Goal: Task Accomplishment & Management: Manage account settings

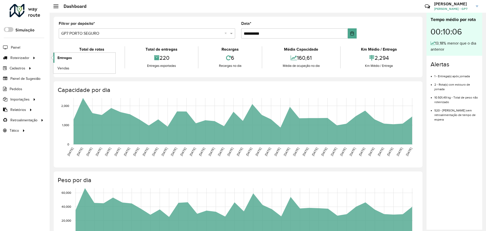
click at [58, 55] on span "Entregas" at bounding box center [64, 57] width 14 height 5
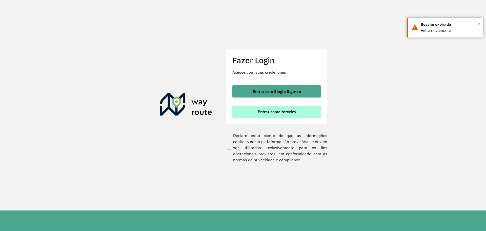
click at [281, 113] on font "Entrar como terceiro" at bounding box center [276, 111] width 38 height 5
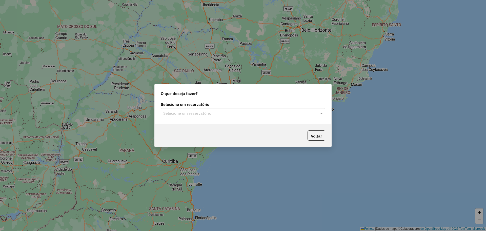
click at [274, 118] on div "Selecione um reservatório Selecione um reservatório" at bounding box center [243, 112] width 177 height 24
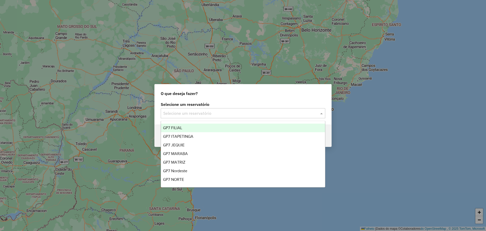
drag, startPoint x: 212, startPoint y: 115, endPoint x: 206, endPoint y: 121, distance: 8.8
click at [212, 115] on input "text" at bounding box center [237, 113] width 149 height 6
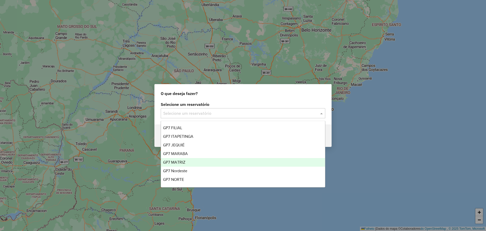
drag, startPoint x: 189, startPoint y: 149, endPoint x: 189, endPoint y: 160, distance: 10.6
click at [189, 160] on div "GP7 FILIAL GP7 ITAPETINGA GP7 JEQUIÉ GP7 MARABA GP7 MATRIZ GP7 Nordeste GP7 NOR…" at bounding box center [243, 161] width 164 height 77
click at [189, 160] on div "GP7 MATRIZ" at bounding box center [243, 162] width 164 height 9
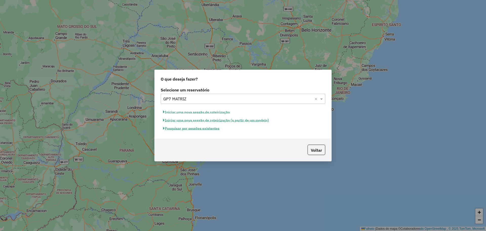
click at [200, 128] on font "Pesquisar por sessões existentes" at bounding box center [192, 128] width 55 height 5
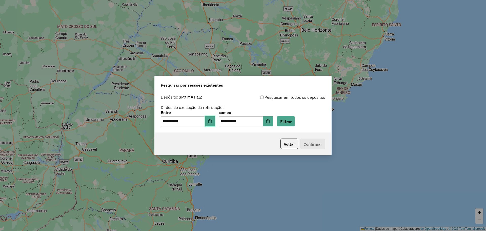
click at [215, 123] on button "Escolha a data" at bounding box center [210, 121] width 10 height 10
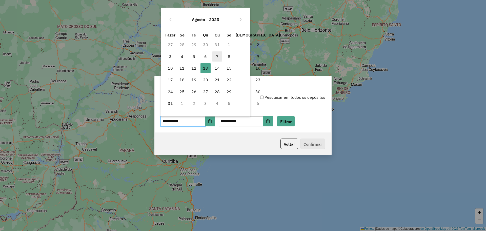
click at [216, 57] on font "7" at bounding box center [217, 56] width 3 height 5
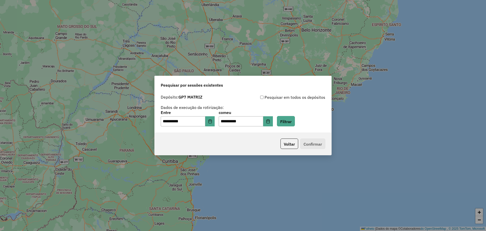
click at [283, 119] on div "**********" at bounding box center [243, 119] width 164 height 16
click at [290, 122] on font "Filtrar" at bounding box center [285, 121] width 11 height 5
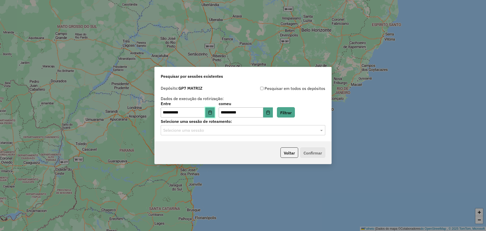
click at [211, 113] on icon "Escolha a data" at bounding box center [209, 112] width 3 height 4
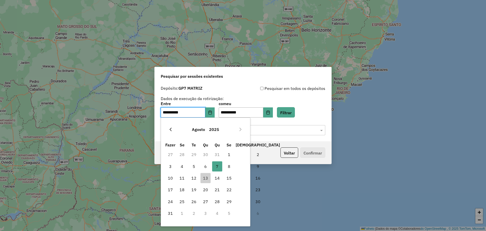
click at [171, 130] on icon "Mês Anterior" at bounding box center [170, 129] width 4 height 4
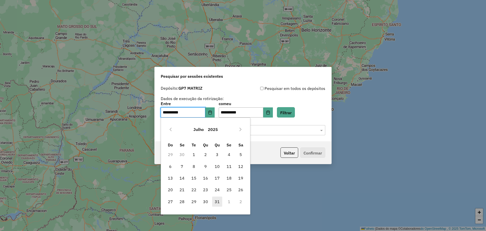
click at [218, 199] on span "31" at bounding box center [217, 201] width 10 height 10
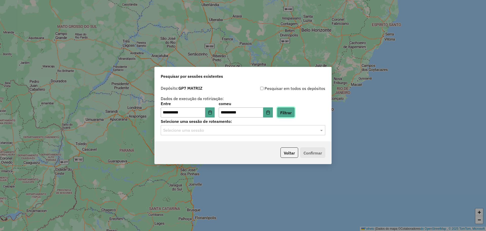
drag, startPoint x: 296, startPoint y: 112, endPoint x: 296, endPoint y: 115, distance: 3.0
click at [291, 112] on font "Filtrar" at bounding box center [285, 112] width 11 height 5
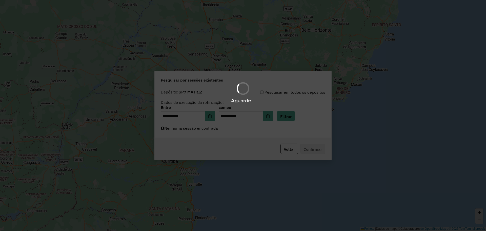
drag, startPoint x: 280, startPoint y: 123, endPoint x: 269, endPoint y: 128, distance: 12.2
click at [279, 123] on div "Aguarde..." at bounding box center [243, 115] width 486 height 231
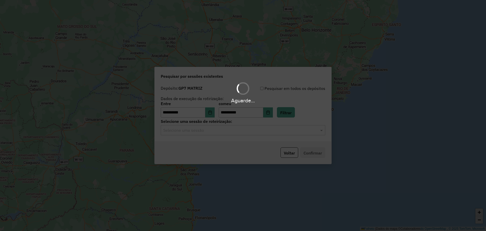
click at [267, 128] on div "Aguarde..." at bounding box center [243, 115] width 486 height 231
click at [267, 128] on input "text" at bounding box center [237, 130] width 149 height 6
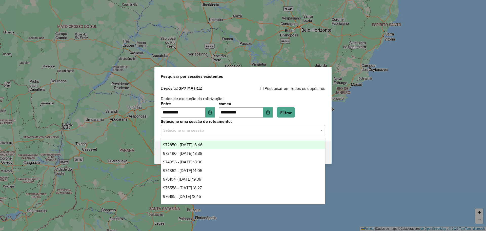
click at [247, 143] on div "972850 - 31/07/2025 18:46" at bounding box center [243, 144] width 164 height 9
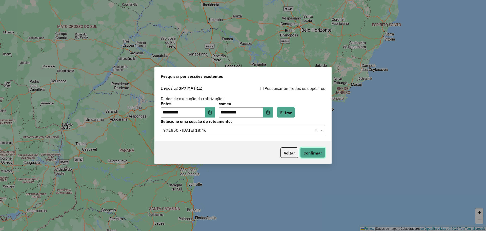
click at [305, 148] on button "Confirmar" at bounding box center [312, 152] width 25 height 10
click at [240, 132] on input "text" at bounding box center [237, 130] width 149 height 6
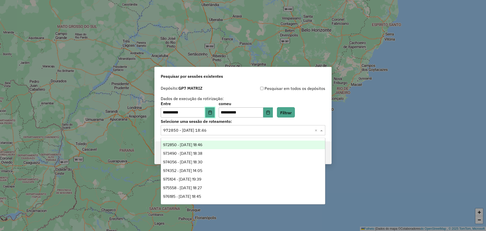
click at [212, 110] on button "Escolha a data" at bounding box center [210, 112] width 10 height 10
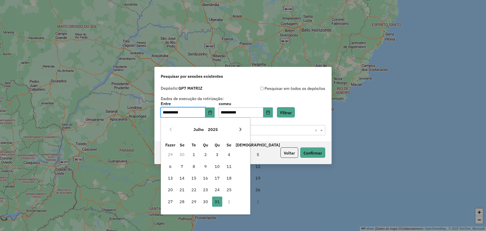
click at [240, 130] on icon "Próximo mês" at bounding box center [240, 129] width 4 height 4
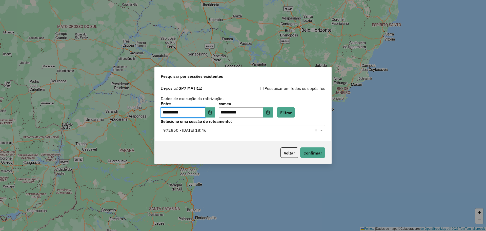
click at [268, 122] on label "Selecione uma sessão de roteamento:" at bounding box center [243, 121] width 164 height 6
click at [262, 130] on input "text" at bounding box center [237, 130] width 149 height 6
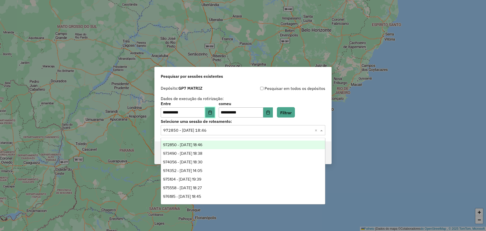
click at [211, 113] on icon "Escolha a data" at bounding box center [209, 112] width 3 height 4
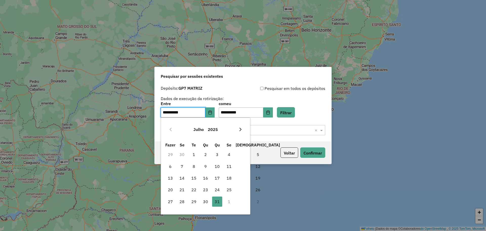
click at [242, 131] on icon "Próximo mês" at bounding box center [240, 129] width 4 height 4
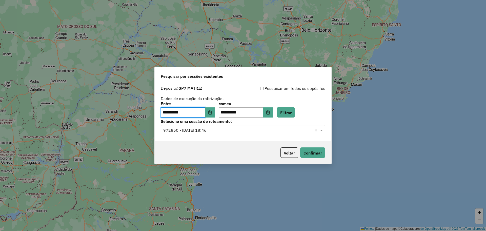
click at [267, 125] on ng-select "Selecione uma sessão × 972850 - 31/07/2025 18:46 ×" at bounding box center [243, 130] width 164 height 10
click at [260, 131] on input "text" at bounding box center [237, 130] width 149 height 6
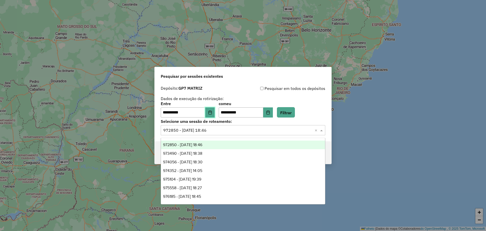
click at [212, 113] on icon "Escolha a data" at bounding box center [210, 112] width 4 height 4
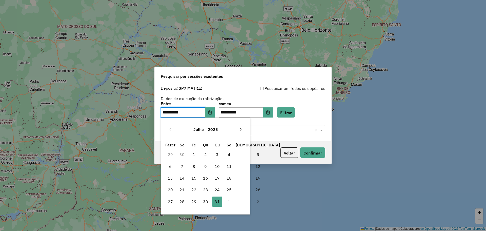
click at [243, 126] on button "Próximo mês" at bounding box center [240, 129] width 8 height 8
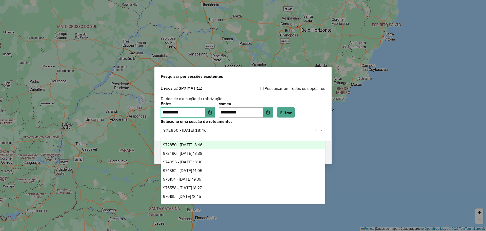
drag, startPoint x: 267, startPoint y: 125, endPoint x: 263, endPoint y: 128, distance: 4.7
click at [266, 126] on div "Selecione uma sessão × 972850 - 31/07/2025 18:46 ×" at bounding box center [243, 130] width 164 height 10
click at [263, 128] on input "text" at bounding box center [237, 130] width 149 height 6
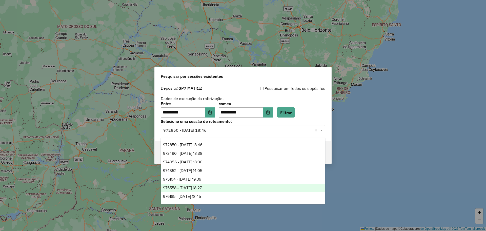
click at [202, 186] on font "975558 - 06/08/2025 18:27" at bounding box center [182, 187] width 39 height 4
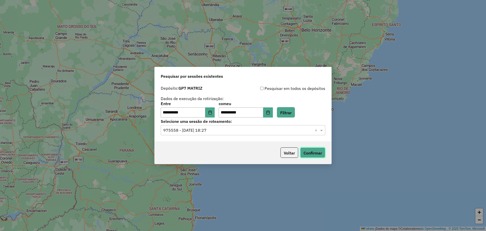
click at [309, 150] on font "Confirmar" at bounding box center [312, 152] width 18 height 5
click at [221, 127] on input "text" at bounding box center [237, 130] width 149 height 6
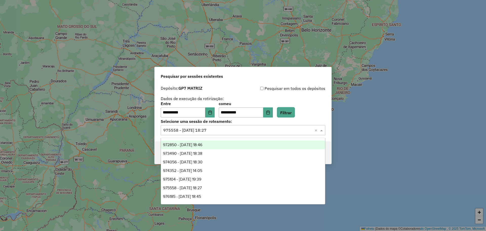
drag, startPoint x: 214, startPoint y: 145, endPoint x: 239, endPoint y: 131, distance: 28.9
click at [214, 145] on div "972850 - 31/07/2025 18:46" at bounding box center [243, 144] width 164 height 9
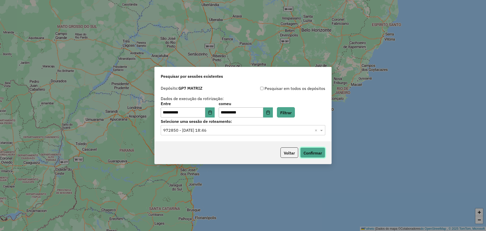
click at [318, 155] on button "Confirmar" at bounding box center [312, 152] width 25 height 10
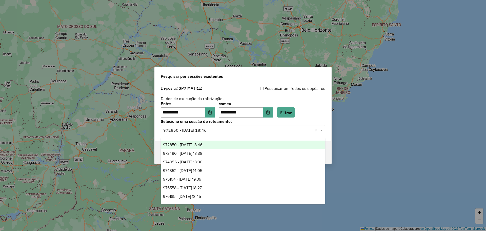
drag, startPoint x: 193, startPoint y: 131, endPoint x: 196, endPoint y: 137, distance: 6.9
click at [193, 131] on input "text" at bounding box center [237, 130] width 149 height 6
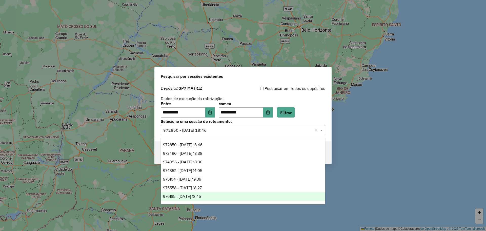
click at [199, 193] on div "976185 - 07/08/2025 18:45" at bounding box center [243, 196] width 164 height 9
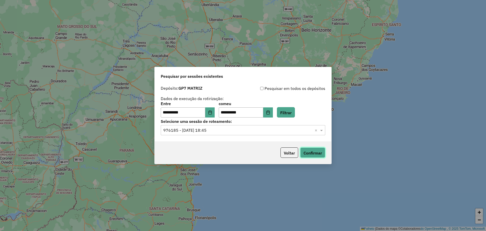
click at [324, 152] on button "Confirmar" at bounding box center [312, 152] width 25 height 10
click at [212, 112] on icon "Escolha a data" at bounding box center [210, 112] width 4 height 4
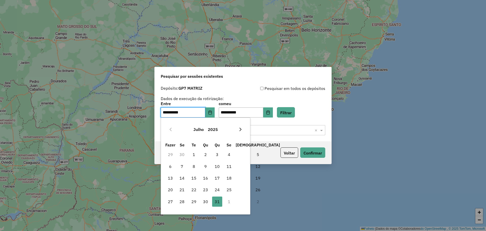
click at [238, 130] on icon "Próximo mês" at bounding box center [240, 129] width 4 height 4
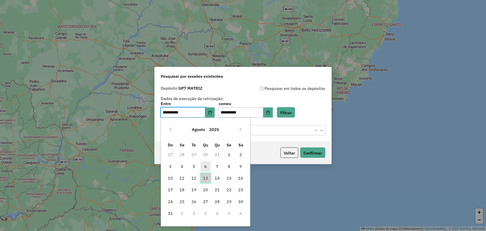
click at [207, 175] on span "13" at bounding box center [205, 178] width 10 height 10
type input "**********"
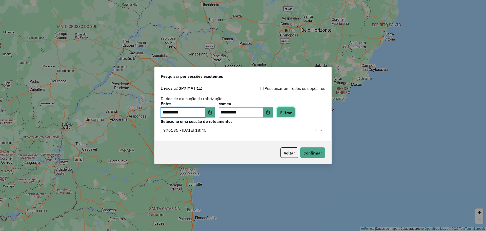
click at [291, 110] on font "Filtrar" at bounding box center [285, 112] width 11 height 5
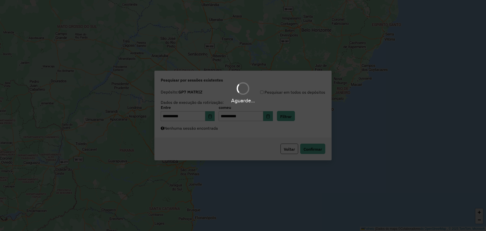
click at [244, 128] on div "Aguarde..." at bounding box center [243, 115] width 486 height 231
click at [239, 132] on div "Aguarde..." at bounding box center [243, 115] width 486 height 231
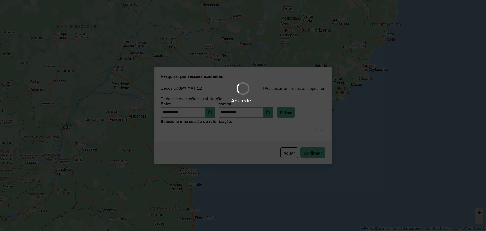
click at [239, 132] on div "Aguarde..." at bounding box center [243, 115] width 486 height 231
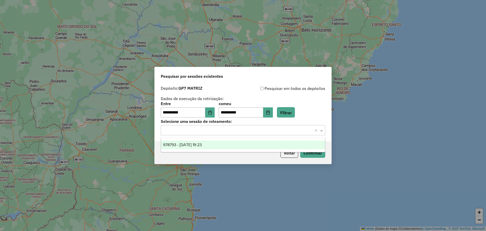
click at [239, 132] on input "text" at bounding box center [237, 130] width 149 height 6
click at [224, 143] on div "978793 - 13/08/2025 19:23" at bounding box center [243, 144] width 164 height 9
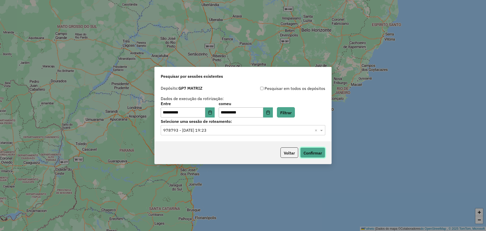
click at [318, 153] on font "Confirmar" at bounding box center [312, 152] width 18 height 5
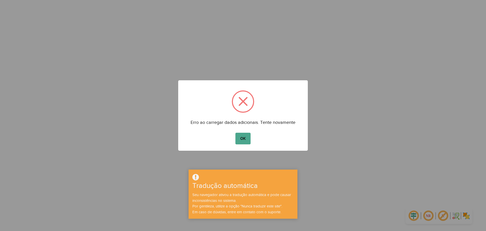
drag, startPoint x: 242, startPoint y: 140, endPoint x: 226, endPoint y: 101, distance: 41.8
click at [242, 140] on font "OK" at bounding box center [243, 138] width 6 height 4
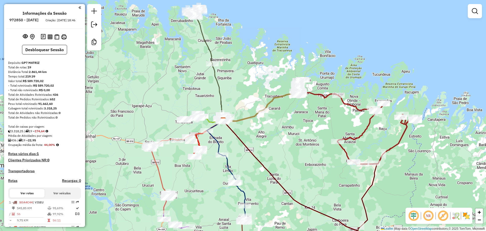
drag, startPoint x: 297, startPoint y: 111, endPoint x: 293, endPoint y: 110, distance: 4.1
click at [293, 110] on div "Janela de atendimento Grade de atendimento Capacidade Transportadoras Veículos …" at bounding box center [243, 115] width 486 height 231
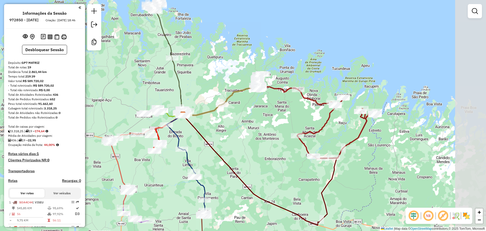
drag, startPoint x: 304, startPoint y: 119, endPoint x: 264, endPoint y: 113, distance: 40.7
click at [264, 113] on div "Janela de atendimento Grade de atendimento Capacidade Transportadoras Veículos …" at bounding box center [243, 115] width 486 height 231
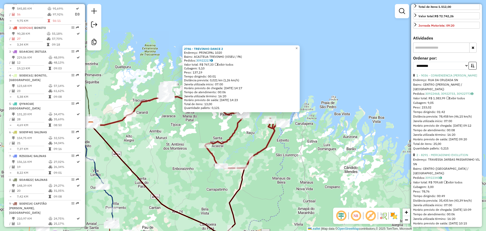
scroll to position [95, 0]
drag, startPoint x: 457, startPoint y: 68, endPoint x: 454, endPoint y: 68, distance: 2.8
click at [388, 68] on select "**********" at bounding box center [441, 65] width 56 height 8
select select "**********"
click at [388, 61] on select "**********" at bounding box center [441, 65] width 56 height 8
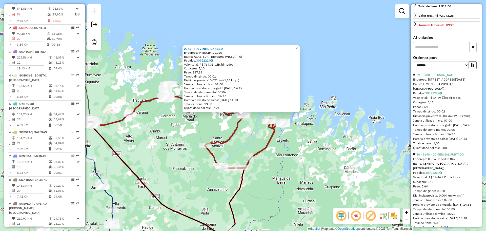
click at [388, 65] on icon "button" at bounding box center [472, 65] width 4 height 4
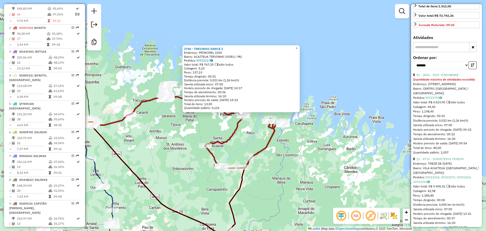
click at [388, 88] on div "Bairro: CENTRO ([GEOGRAPHIC_DATA] / [GEOGRAPHIC_DATA])" at bounding box center [446, 90] width 67 height 9
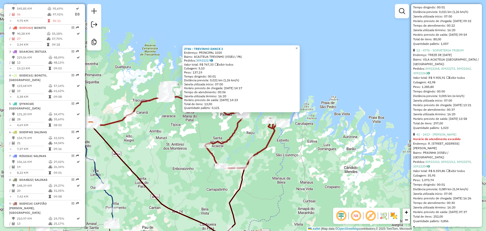
scroll to position [221, 0]
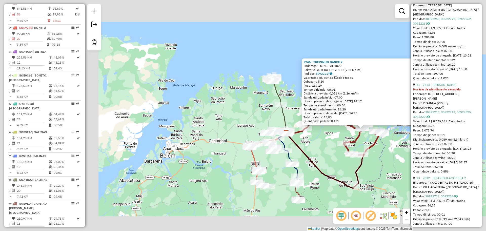
click at [388, 133] on div "Tempo dirigindo: 00:01" at bounding box center [446, 135] width 67 height 5
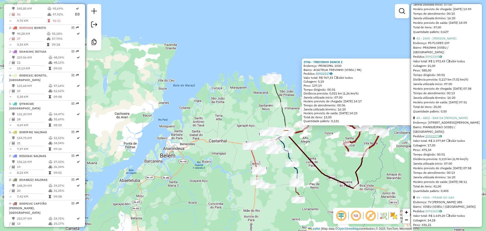
scroll to position [474, 0]
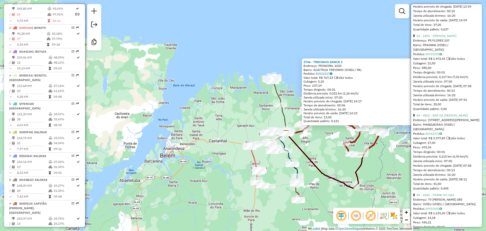
click at [388, 113] on div "44 - 4802 - BAR DA CLAUDIA" at bounding box center [446, 115] width 67 height 5
click at [388, 118] on div "Endereço: PADRE ALDO 14" at bounding box center [446, 120] width 67 height 5
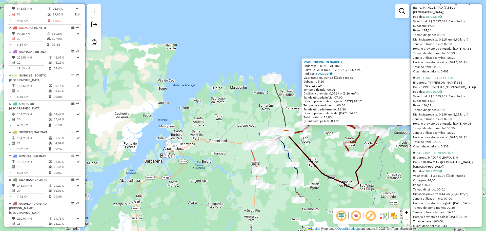
scroll to position [601, 0]
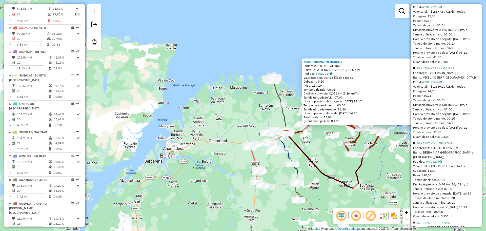
click at [388, 98] on div "Tempo dirigindo: 00:01" at bounding box center [446, 100] width 67 height 5
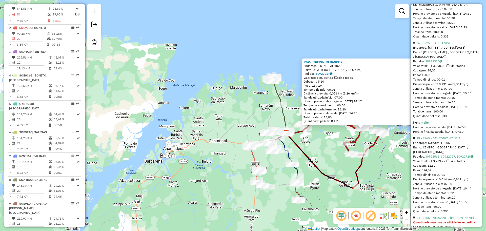
scroll to position [790, 0]
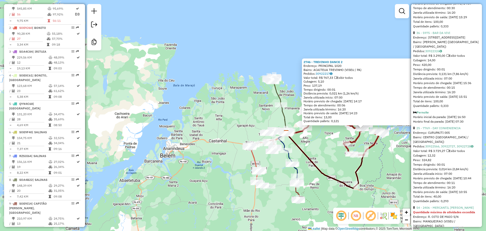
click at [284, 184] on div "2746 - TREVINHO DANCE 2 Endereço: PRINCIPAL 1020 Bairro: ACAITEUA TREVINHO (VIS…" at bounding box center [243, 115] width 486 height 231
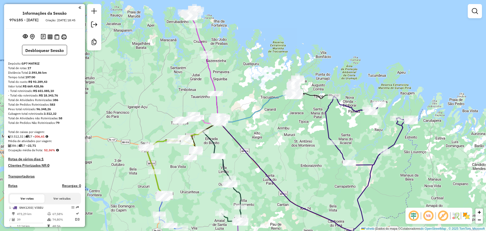
drag, startPoint x: 300, startPoint y: 134, endPoint x: 276, endPoint y: 141, distance: 24.8
click at [276, 141] on div "Janela de atendimento Grade de atendimento Capacidade Transportadoras Veículos …" at bounding box center [243, 115] width 486 height 231
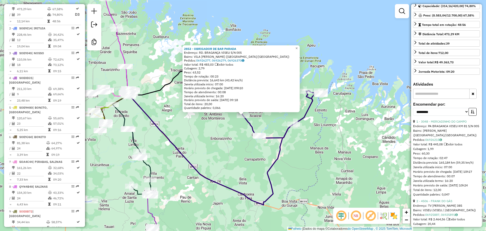
scroll to position [63, 0]
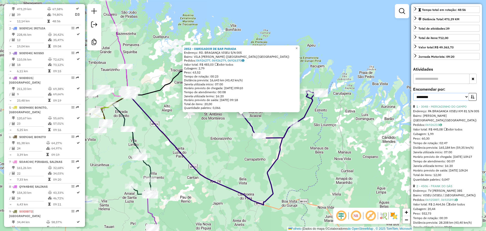
drag, startPoint x: 456, startPoint y: 96, endPoint x: 452, endPoint y: 99, distance: 5.4
click at [456, 96] on select "**********" at bounding box center [441, 97] width 56 height 8
drag, startPoint x: 449, startPoint y: 98, endPoint x: 448, endPoint y: 100, distance: 2.7
click at [449, 97] on select "**********" at bounding box center [441, 97] width 56 height 8
select select "**********"
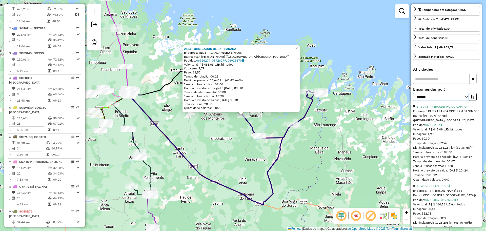
click at [413, 93] on select "**********" at bounding box center [441, 97] width 56 height 8
click at [471, 98] on icon "button" at bounding box center [472, 97] width 4 height 4
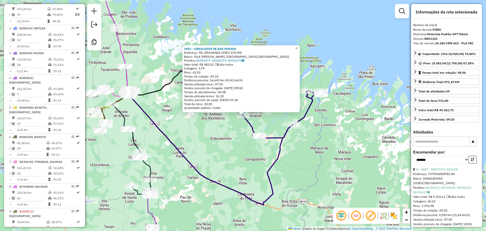
scroll to position [0, 0]
click at [272, 166] on div "2853 - OBRIGADOR DE BAR PARADA Endereço: RD. BRAGANÇA VISEU S/N 005 Bairro: VIL…" at bounding box center [243, 115] width 486 height 231
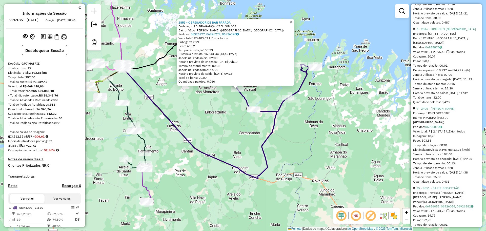
scroll to position [379, 0]
click at [436, 110] on font "9 - 2405 - JOANA BAR" at bounding box center [435, 108] width 38 height 4
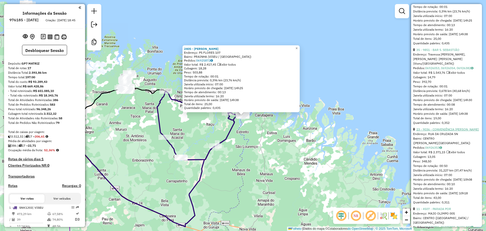
scroll to position [537, 0]
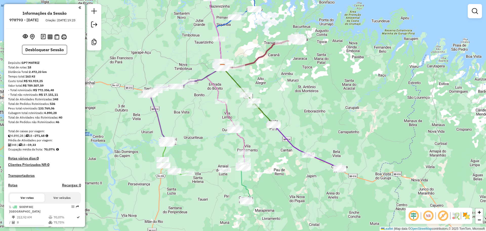
drag, startPoint x: 331, startPoint y: 138, endPoint x: 307, endPoint y: 85, distance: 58.2
click at [308, 84] on div "Janela de atendimento Grade de atendimento Capacidade Transportadoras Veículos …" at bounding box center [243, 115] width 486 height 231
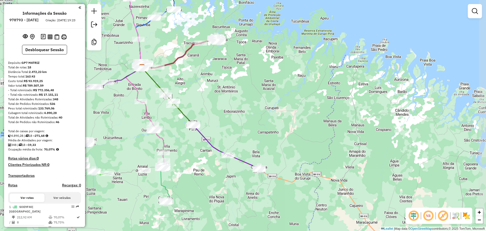
drag, startPoint x: 279, startPoint y: 98, endPoint x: 210, endPoint y: 98, distance: 68.3
click at [210, 102] on div "Janela de atendimento Grade de atendimento Capacidade Transportadoras Veículos …" at bounding box center [243, 115] width 486 height 231
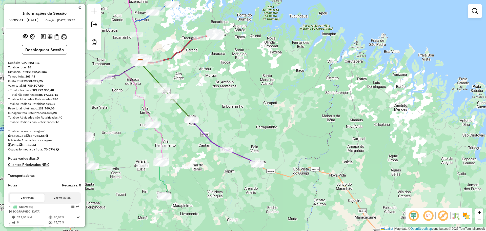
drag, startPoint x: 223, startPoint y: 122, endPoint x: 221, endPoint y: 118, distance: 5.1
click at [221, 118] on div "Janela de atendimento Grade de atendimento Capacidade Transportadoras Veículos …" at bounding box center [243, 115] width 486 height 231
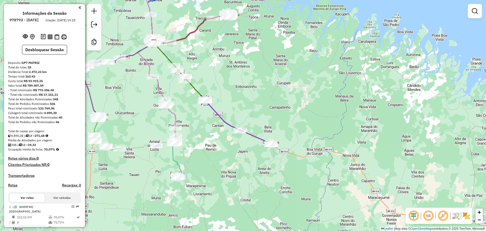
click at [222, 83] on div "Janela de atendimento Grade de atendimento Capacidade Transportadoras Veículos …" at bounding box center [243, 115] width 486 height 231
select select "**********"
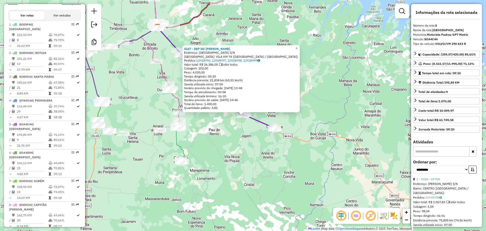
scroll to position [304, 0]
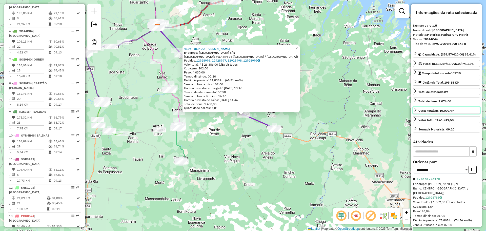
click at [415, 112] on link "Custo total: R$ 10.009,97" at bounding box center [446, 110] width 67 height 7
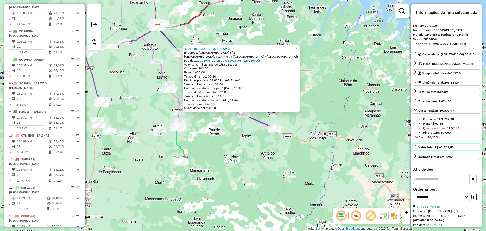
click at [465, 148] on link "Valor total: R$ 61.749,58" at bounding box center [446, 146] width 67 height 7
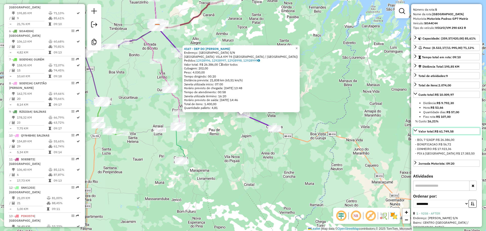
scroll to position [32, 0]
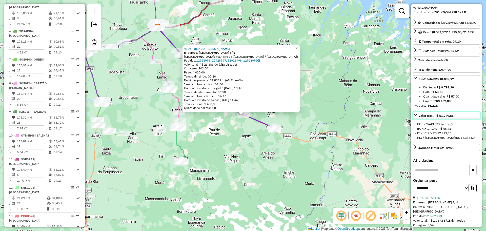
click at [427, 114] on div "Valor total: R$ 61.749,58" at bounding box center [435, 115] width 35 height 5
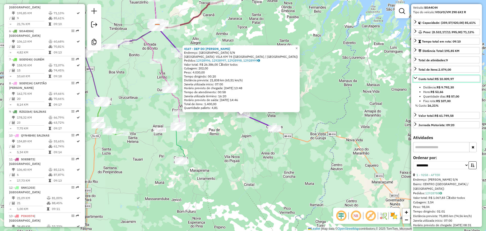
click at [419, 79] on div "Custo total: R$ 10.009,97" at bounding box center [435, 79] width 35 height 5
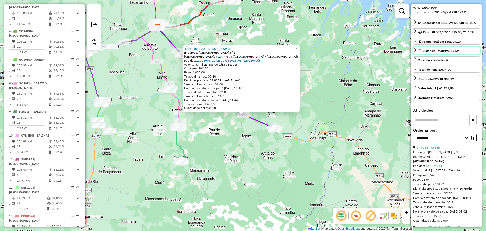
click at [436, 52] on div "Distância Total: 195,85 KM" at bounding box center [438, 51] width 41 height 5
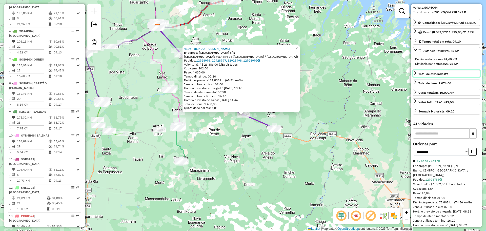
click at [436, 73] on span "Total de atividades: 9" at bounding box center [432, 74] width 29 height 4
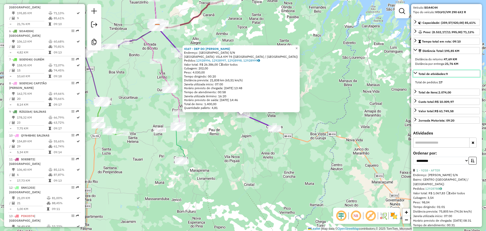
click at [436, 73] on span "Total de atividades: 9" at bounding box center [432, 74] width 29 height 4
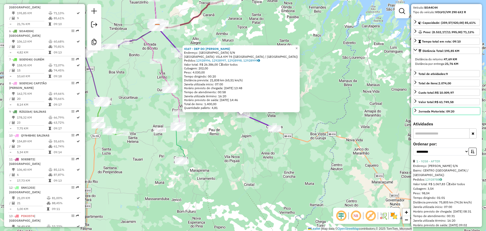
click at [441, 111] on div "Jornada Motorista: 09:20" at bounding box center [436, 111] width 36 height 5
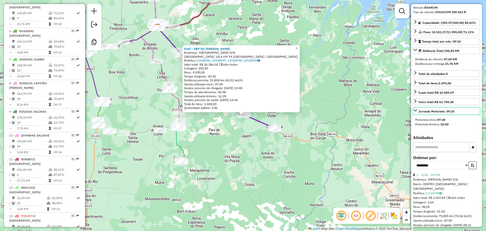
click at [441, 111] on div "Jornada Motorista: 09:20" at bounding box center [436, 111] width 36 height 5
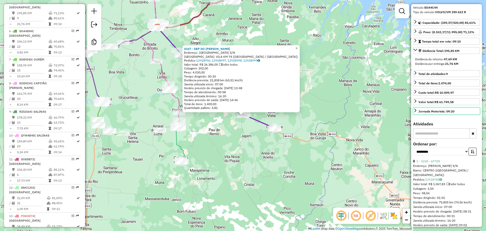
scroll to position [0, 0]
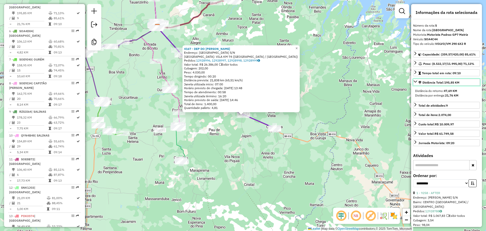
click at [415, 83] on icon at bounding box center [415, 81] width 4 height 4
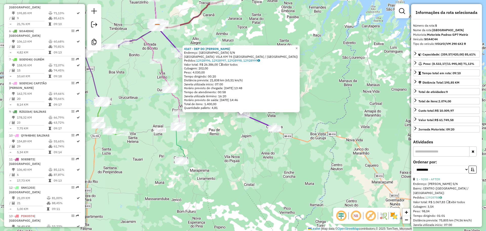
click at [337, 101] on div "4167 - DEP DO MARCELO Endereço: VILA NOVA S/N Bairro: VILA KM 74 (CACHOEIRA DO …" at bounding box center [243, 115] width 486 height 231
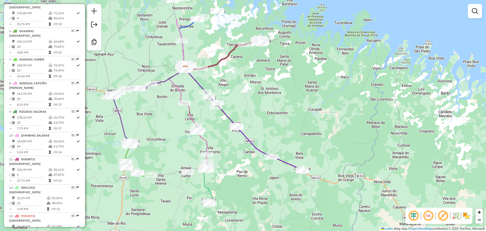
drag, startPoint x: 285, startPoint y: 61, endPoint x: 319, endPoint y: 112, distance: 61.5
click at [319, 112] on div "Janela de atendimento Grade de atendimento Capacidade Transportadoras Veículos …" at bounding box center [243, 115] width 486 height 231
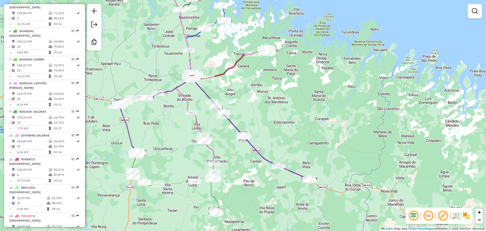
drag, startPoint x: 299, startPoint y: 96, endPoint x: 322, endPoint y: 114, distance: 29.6
click at [330, 115] on div "Janela de atendimento Grade de atendimento Capacidade Transportadoras Veículos …" at bounding box center [243, 115] width 486 height 231
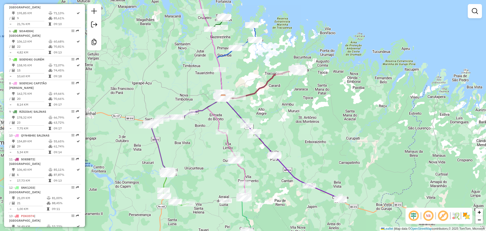
click at [467, 216] on img at bounding box center [466, 215] width 8 height 8
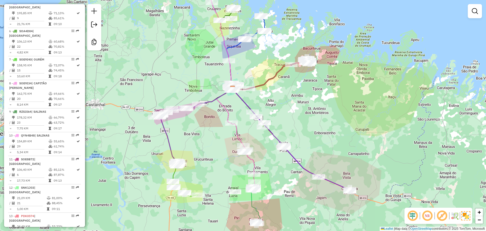
drag, startPoint x: 353, startPoint y: 143, endPoint x: 362, endPoint y: 135, distance: 12.7
click at [362, 135] on div "Janela de atendimento Grade de atendimento Capacidade Transportadoras Veículos …" at bounding box center [243, 115] width 486 height 231
click at [174, 120] on div "Janela de atendimento Grade de atendimento Capacidade Transportadoras Veículos …" at bounding box center [243, 115] width 486 height 231
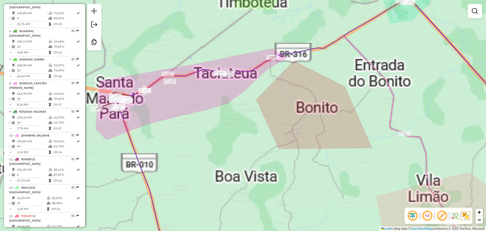
click at [168, 108] on div "Janela de atendimento Grade de atendimento Capacidade Transportadoras Veículos …" at bounding box center [243, 115] width 486 height 231
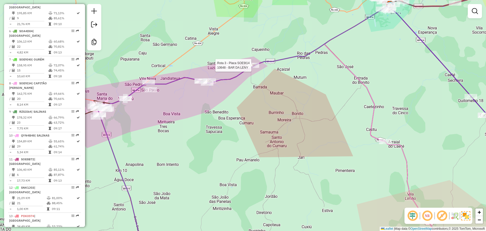
select select "**********"
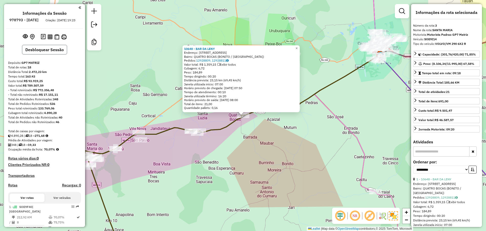
click at [53, 53] on button "Desbloquear Sessão" at bounding box center [44, 50] width 45 height 10
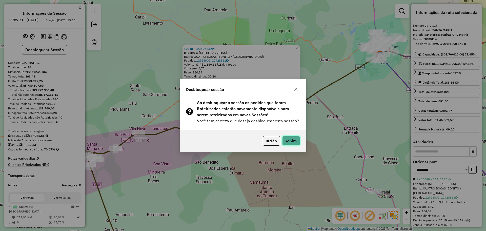
click at [292, 139] on button "Sim" at bounding box center [291, 141] width 18 height 10
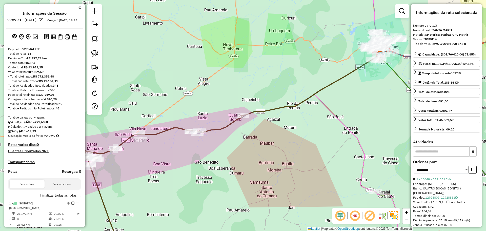
click at [156, 46] on div "10648 - BAR DA LENY Endereço: Rua Nova 4 Bocas S/N Bairro: QUATRO BOCAS (BONITO…" at bounding box center [243, 115] width 486 height 231
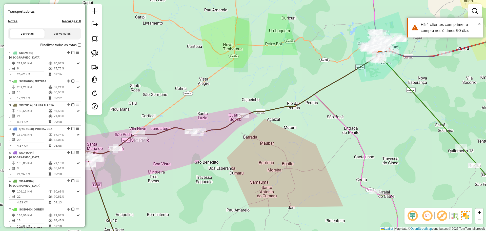
scroll to position [66, 0]
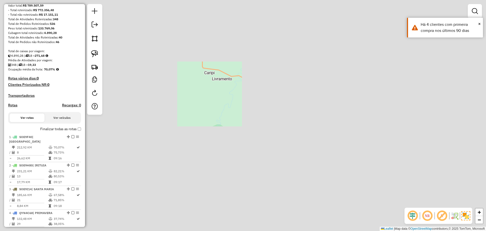
click at [231, 116] on div "Janela de atendimento Grade de atendimento Capacidade Transportadoras Veículos …" at bounding box center [243, 115] width 486 height 231
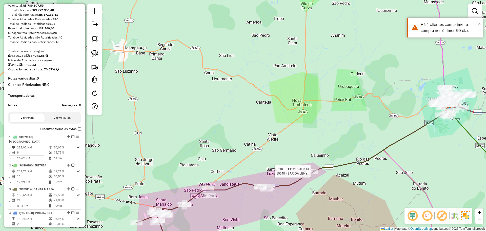
select select "**********"
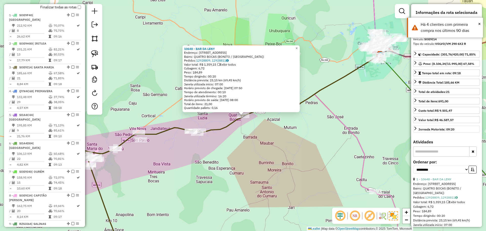
scroll to position [252, 0]
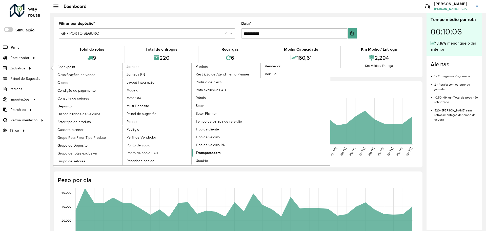
click at [215, 152] on span "Transportadora" at bounding box center [208, 152] width 25 height 5
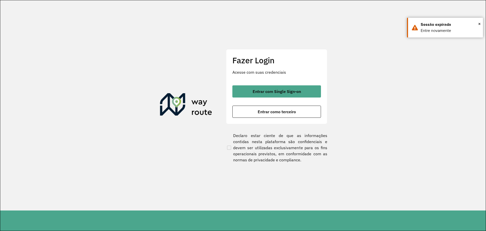
click at [255, 119] on div "Fazer Login Acesse com suas credenciais Entrar com Single Sign-on Entrar como t…" at bounding box center [276, 86] width 101 height 75
click at [257, 116] on button "Entrar como terceiro" at bounding box center [276, 111] width 89 height 12
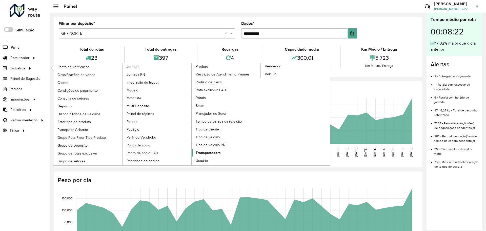
click at [211, 152] on font "Transportadora" at bounding box center [208, 152] width 25 height 4
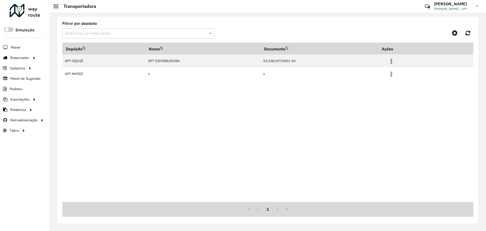
click at [200, 35] on input "text" at bounding box center [133, 34] width 137 height 6
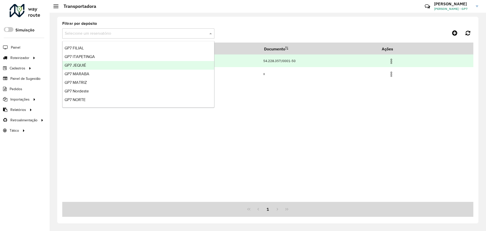
click at [122, 67] on div "GP7 JEQUIÉ" at bounding box center [138, 65] width 152 height 9
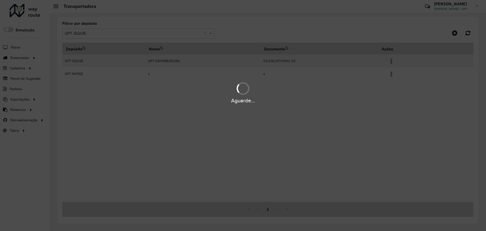
click at [394, 110] on div "Aguarde..." at bounding box center [243, 115] width 486 height 231
click at [393, 102] on div "Aguarde..." at bounding box center [243, 100] width 486 height 8
click at [337, 101] on div "Aguarde..." at bounding box center [243, 100] width 486 height 8
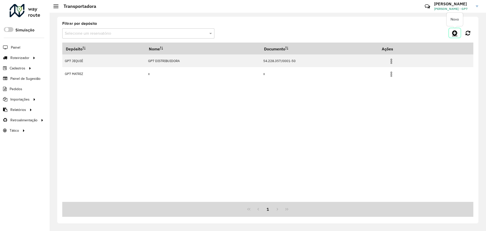
click at [457, 33] on icon at bounding box center [454, 33] width 5 height 6
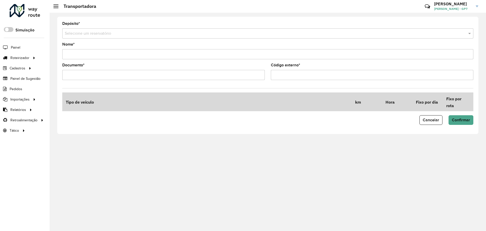
click at [166, 57] on input "Nome *" at bounding box center [267, 54] width 411 height 10
drag, startPoint x: 187, startPoint y: 34, endPoint x: 179, endPoint y: 39, distance: 9.5
click at [186, 34] on input "text" at bounding box center [263, 34] width 396 height 6
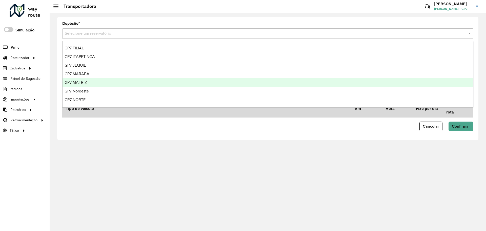
click at [87, 81] on font "GP7 MATRIZ" at bounding box center [75, 82] width 22 height 4
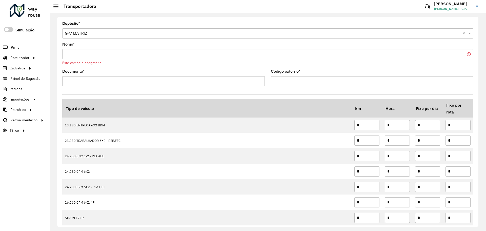
click at [115, 55] on input "Nome *" at bounding box center [267, 54] width 411 height 10
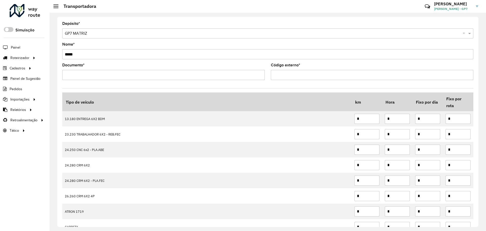
type input "*****"
click at [111, 77] on input "Documento *" at bounding box center [163, 75] width 202 height 10
type input "*****"
click at [287, 77] on input "Código externo *" at bounding box center [372, 75] width 202 height 10
type input "*"
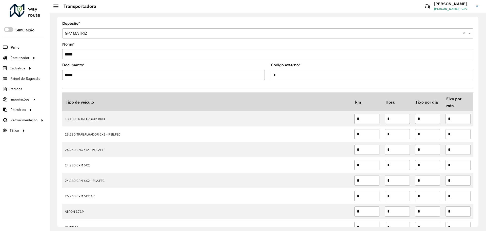
click at [202, 85] on form "Depósito * Selecione um reservatório × GP7 MATRIZ × Nome * ***** Documento * **…" at bounding box center [267, 204] width 411 height 365
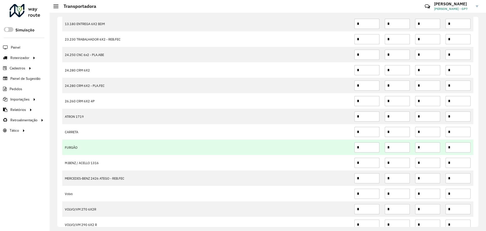
scroll to position [63, 0]
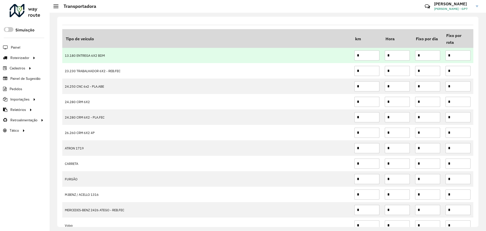
click at [371, 54] on input "*" at bounding box center [366, 55] width 25 height 10
type input "***"
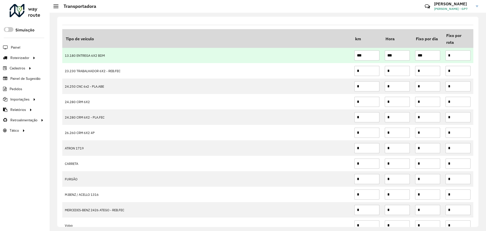
click at [425, 56] on input "***" at bounding box center [427, 55] width 25 height 10
type input "***"
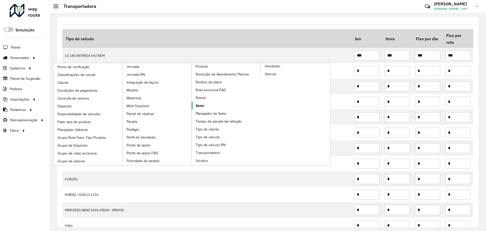
click at [202, 105] on font "Setor" at bounding box center [200, 105] width 9 height 4
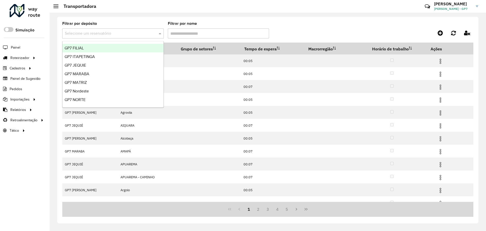
click at [133, 37] on div "Selecione um reservatório" at bounding box center [112, 33] width 101 height 10
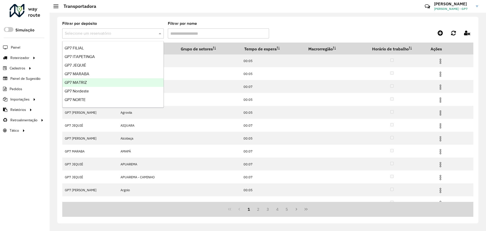
click at [85, 79] on div "GP7 MATRIZ" at bounding box center [112, 82] width 101 height 9
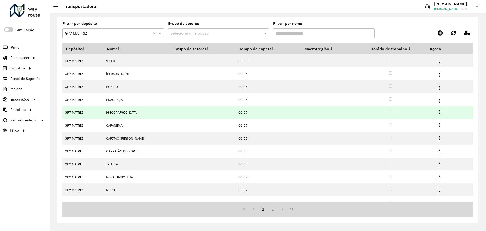
scroll to position [8, 0]
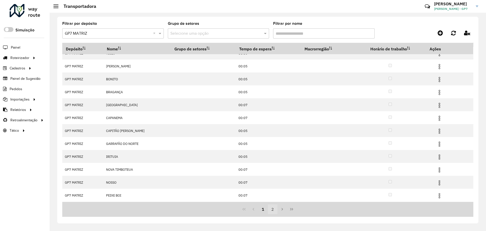
click at [272, 209] on font "2" at bounding box center [272, 208] width 3 height 5
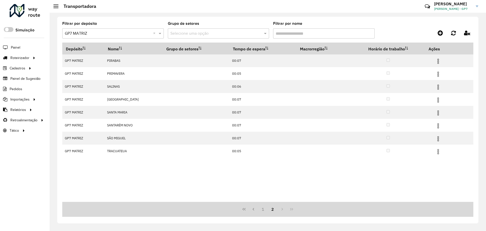
scroll to position [0, 0]
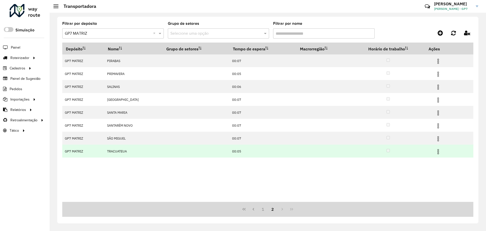
click at [438, 152] on img at bounding box center [438, 151] width 6 height 6
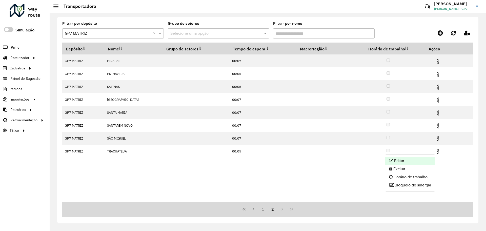
click at [412, 160] on li "Editar" at bounding box center [410, 161] width 50 height 8
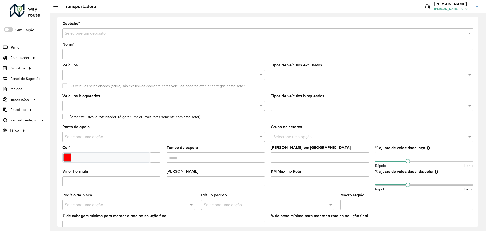
type input "**********"
type input "*******"
type input "*****"
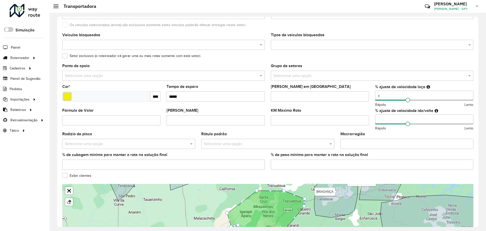
scroll to position [117, 0]
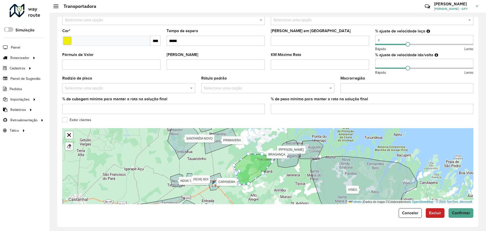
click at [425, 62] on input "number" at bounding box center [424, 64] width 98 height 10
click at [408, 67] on span at bounding box center [407, 68] width 5 height 5
type input "**"
drag, startPoint x: 408, startPoint y: 67, endPoint x: 434, endPoint y: 67, distance: 25.3
click at [434, 67] on span at bounding box center [435, 68] width 5 height 5
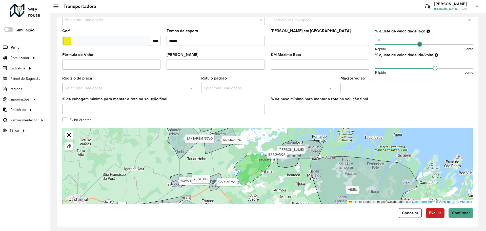
drag, startPoint x: 407, startPoint y: 46, endPoint x: 416, endPoint y: 46, distance: 8.9
click at [417, 46] on span at bounding box center [419, 44] width 5 height 5
type input "**"
drag, startPoint x: 414, startPoint y: 44, endPoint x: 429, endPoint y: 44, distance: 15.2
click at [429, 44] on span at bounding box center [429, 44] width 5 height 5
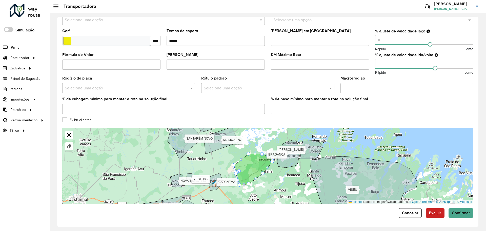
click at [424, 68] on span at bounding box center [405, 68] width 60 height 1
click at [431, 70] on div "Rápido Lento" at bounding box center [424, 72] width 98 height 5
click at [405, 64] on input "**" at bounding box center [424, 64] width 98 height 10
type input "*"
type input "***"
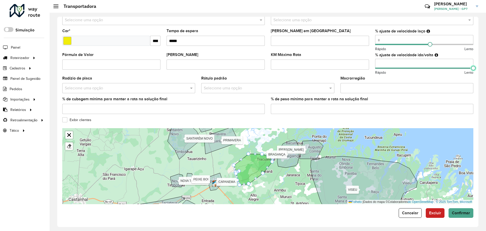
drag, startPoint x: 426, startPoint y: 67, endPoint x: 474, endPoint y: 65, distance: 48.1
click at [474, 65] on formly-field "% ajuste de velocidade ida/volta *** Rápido Lento" at bounding box center [424, 65] width 104 height 24
click at [408, 209] on button "Cancelar" at bounding box center [409, 213] width 23 height 10
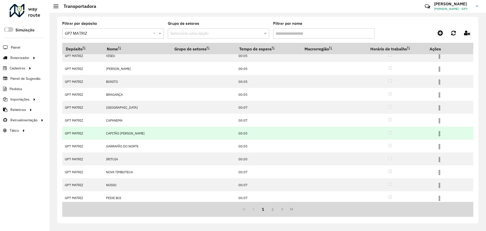
scroll to position [8, 0]
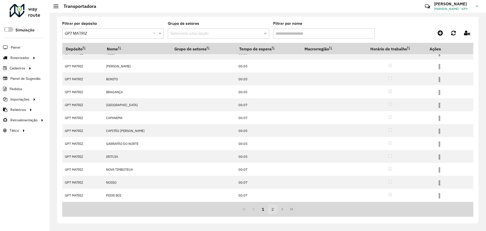
click at [272, 207] on font "2" at bounding box center [272, 208] width 3 height 5
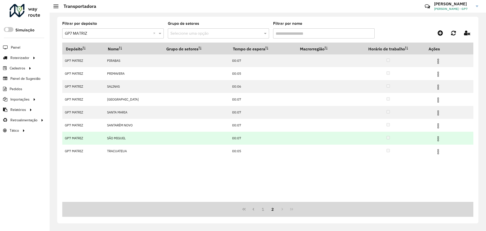
scroll to position [0, 0]
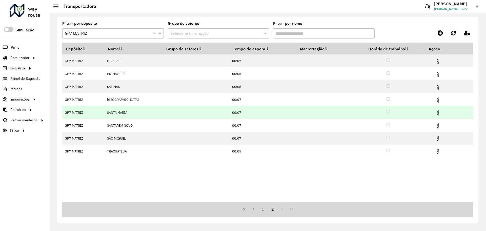
click at [437, 112] on img at bounding box center [438, 113] width 6 height 6
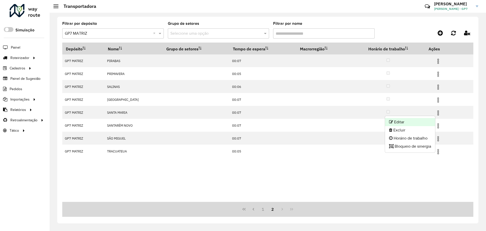
click at [416, 119] on li "Editar" at bounding box center [410, 122] width 50 height 8
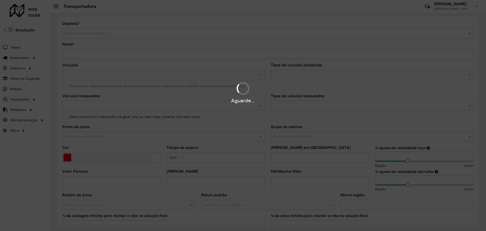
type input "**********"
type input "*******"
type input "*****"
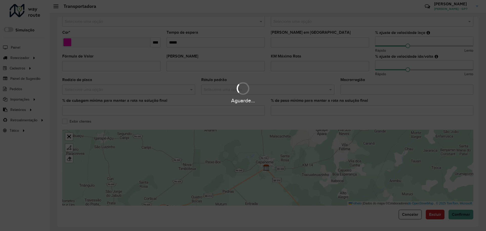
scroll to position [117, 0]
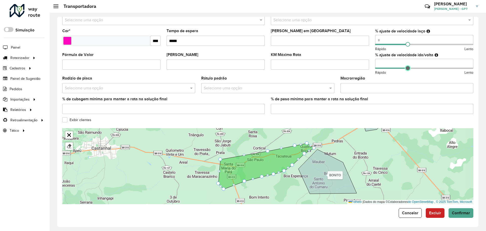
click at [407, 67] on span at bounding box center [407, 68] width 5 height 5
click at [408, 70] on div "Rápido Lento" at bounding box center [424, 72] width 98 height 5
click at [386, 64] on input "number" at bounding box center [424, 64] width 98 height 10
type input "***"
drag, startPoint x: 405, startPoint y: 68, endPoint x: 485, endPoint y: 67, distance: 79.9
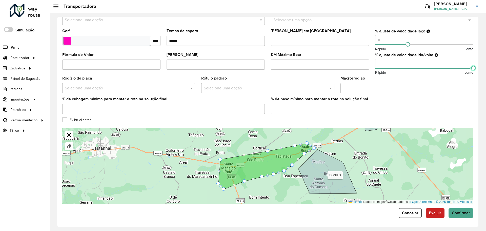
click at [485, 67] on div "**********" at bounding box center [268, 122] width 436 height 218
type input "***"
drag, startPoint x: 407, startPoint y: 45, endPoint x: 483, endPoint y: 45, distance: 76.4
click at [483, 45] on div "**********" at bounding box center [268, 122] width 436 height 218
click at [413, 209] on button "Cancelar" at bounding box center [409, 213] width 23 height 10
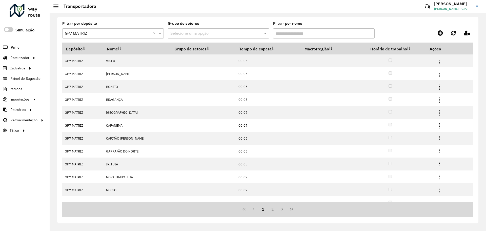
scroll to position [8, 0]
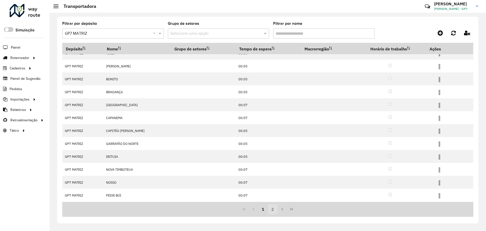
click at [272, 211] on font "2" at bounding box center [272, 208] width 3 height 5
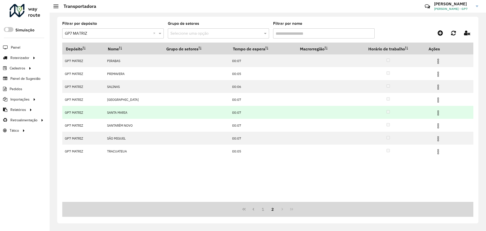
click at [437, 112] on img at bounding box center [438, 113] width 6 height 6
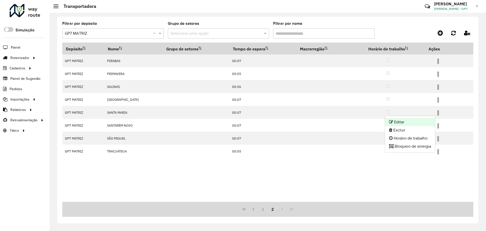
click at [425, 120] on li "Editar" at bounding box center [410, 122] width 50 height 8
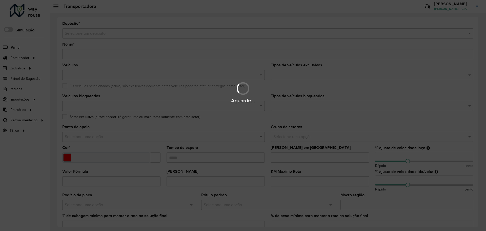
type input "**********"
type input "*******"
type input "*****"
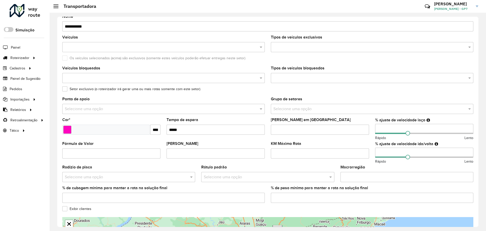
scroll to position [117, 0]
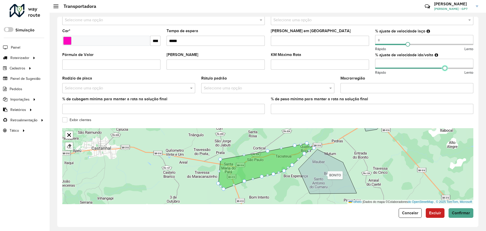
type input "***"
drag, startPoint x: 407, startPoint y: 67, endPoint x: 485, endPoint y: 60, distance: 78.7
click at [485, 60] on div "**********" at bounding box center [268, 122] width 436 height 218
drag, startPoint x: 404, startPoint y: 45, endPoint x: 362, endPoint y: 63, distance: 45.9
click at [362, 63] on formly-group "Veículos Tipos de veículos exclusivos Os veículos selecionados (acima) são excl…" at bounding box center [267, 32] width 417 height 171
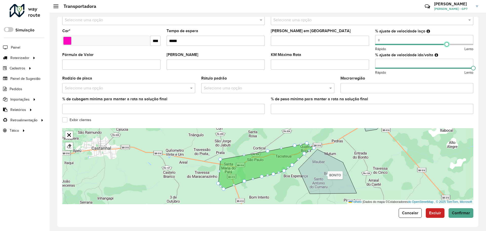
type input "***"
drag, startPoint x: 372, startPoint y: 44, endPoint x: 485, endPoint y: 49, distance: 113.4
click at [485, 49] on div "**********" at bounding box center [268, 122] width 436 height 218
click at [468, 210] on button "Confirmar" at bounding box center [460, 213] width 25 height 10
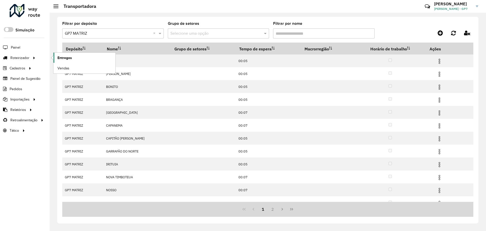
click at [71, 57] on font "Entregas" at bounding box center [64, 58] width 14 height 4
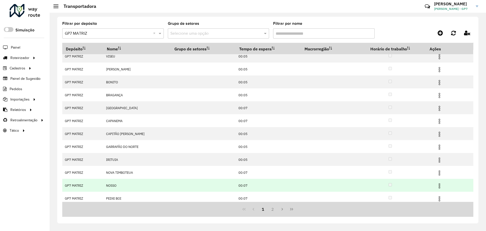
scroll to position [8, 0]
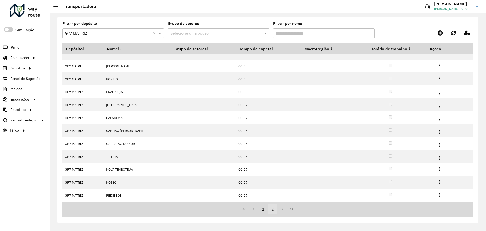
click at [273, 208] on font "2" at bounding box center [272, 208] width 3 height 5
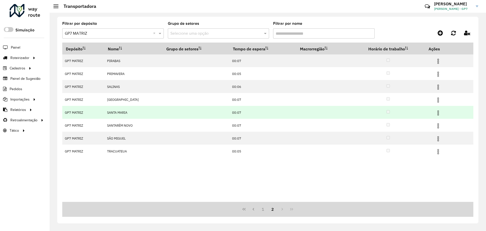
click at [438, 114] on img at bounding box center [438, 113] width 6 height 6
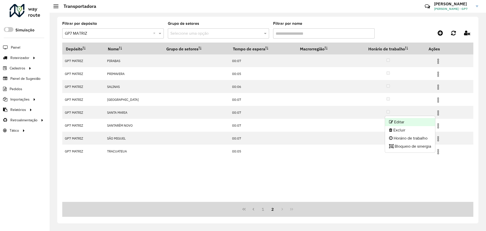
click at [401, 122] on font "Editar" at bounding box center [399, 122] width 10 height 4
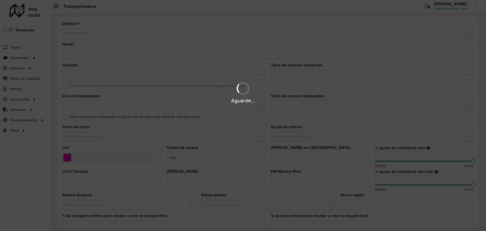
type input "**********"
type input "*******"
type input "*****"
type input "***"
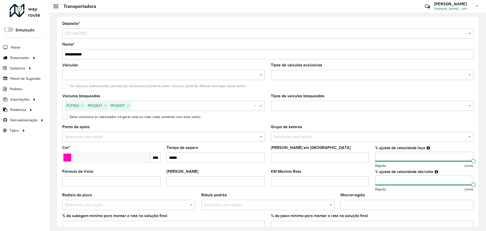
click at [221, 104] on input "text" at bounding box center [192, 106] width 123 height 6
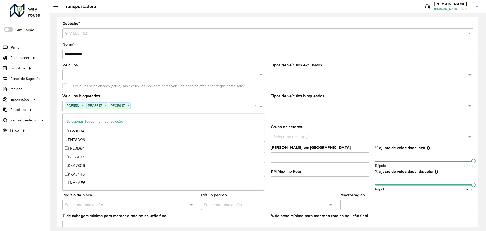
scroll to position [224, 0]
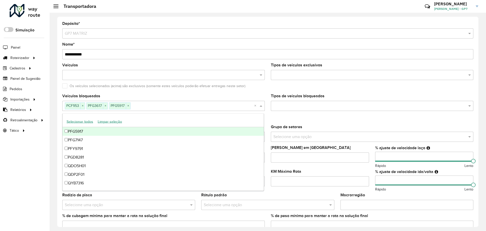
click at [221, 104] on input "text" at bounding box center [192, 106] width 123 height 6
click at [219, 99] on div "Veículos bloqueados PCF1I53 × PFG3617 × PFG5917 × ×" at bounding box center [163, 102] width 202 height 17
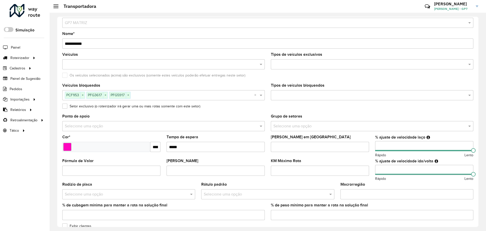
scroll to position [0, 0]
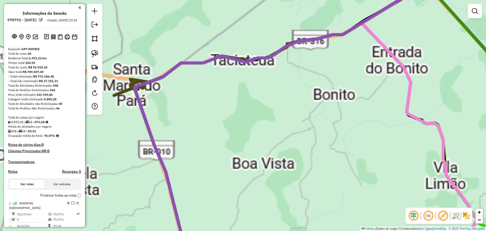
click at [207, 147] on div "Janela de atendimento Grade de atendimento Capacidade Transportadoras Veículos …" at bounding box center [243, 115] width 486 height 231
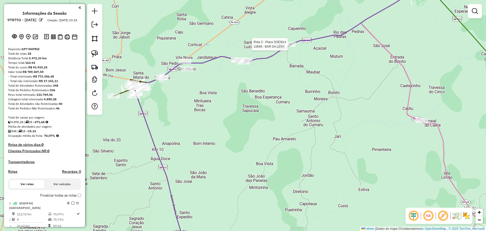
select select "**********"
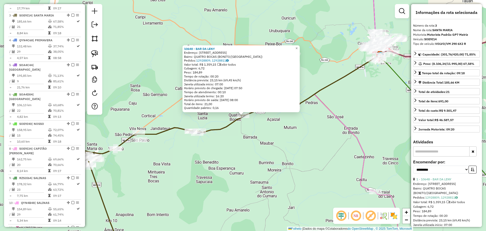
scroll to position [255, 0]
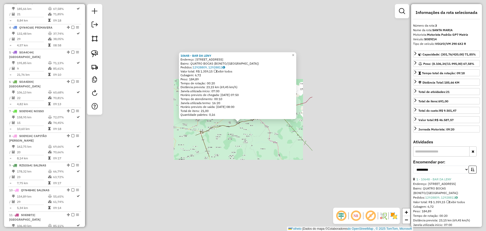
click at [234, 150] on div "Rota 3 - Placa SOE9I14 10648 - BAR DA LENY 10648 - BAR DA LENY Endereço: Rua No…" at bounding box center [243, 115] width 486 height 231
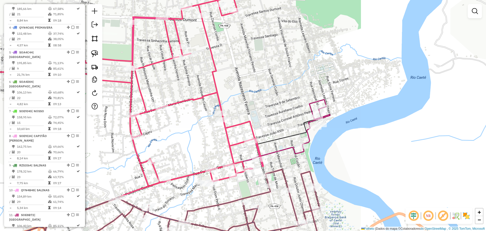
drag, startPoint x: 357, startPoint y: 152, endPoint x: 321, endPoint y: 141, distance: 37.4
click at [326, 142] on div "Janela de atendimento Grade de atendimento Capacidade Transportadoras Veículos …" at bounding box center [243, 115] width 486 height 231
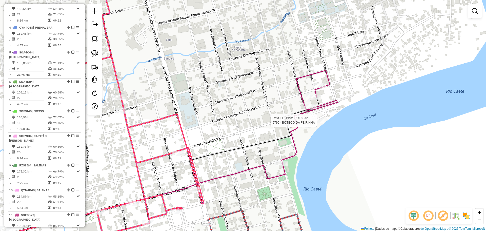
click at [315, 123] on div at bounding box center [318, 120] width 13 height 5
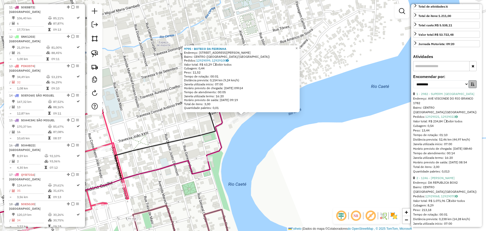
scroll to position [95, 0]
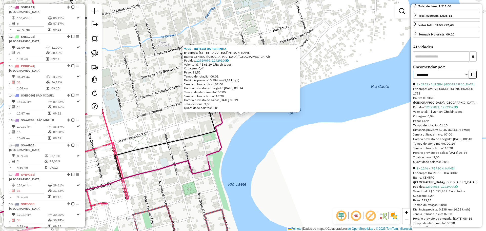
click at [460, 78] on select "**********" at bounding box center [441, 75] width 56 height 8
select select "**********"
click at [413, 71] on select "**********" at bounding box center [441, 75] width 56 height 8
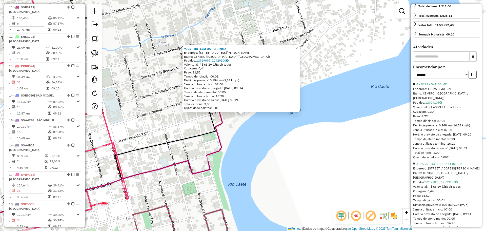
click at [468, 74] on button "button" at bounding box center [472, 75] width 8 height 8
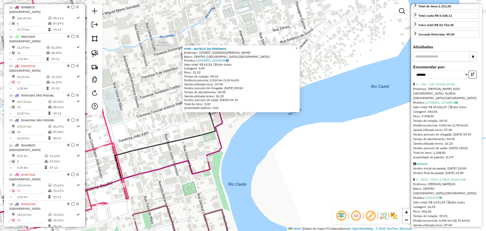
click at [299, 141] on div "9795 - BOTECO DA FEIRINHA Endereço: Travessa João XXIII 918 Bairro: CENTRO (BRA…" at bounding box center [243, 115] width 486 height 231
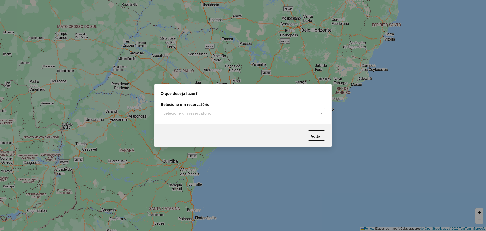
click at [225, 107] on div "Selecione um reservatório Selecione um reservatório" at bounding box center [243, 110] width 164 height 16
click at [219, 111] on input "text" at bounding box center [237, 113] width 149 height 6
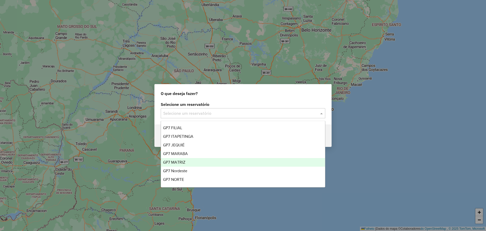
click at [192, 162] on div "GP7 MATRIZ" at bounding box center [243, 162] width 164 height 9
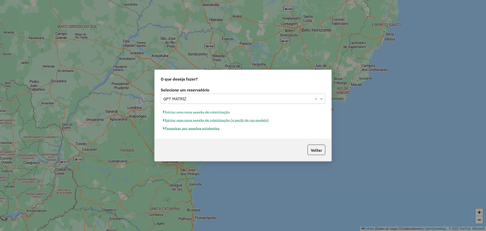
click at [204, 111] on font "Iniciar uma nova sessão de roteirização" at bounding box center [197, 112] width 65 height 5
click at [204, 109] on button "Iniciar uma nova sessão de roteirização" at bounding box center [196, 112] width 71 height 8
click at [205, 110] on font "Iniciar uma nova sessão de roteirização" at bounding box center [197, 112] width 65 height 5
click at [203, 112] on font "Iniciar uma nova sessão de roteirização" at bounding box center [197, 112] width 65 height 5
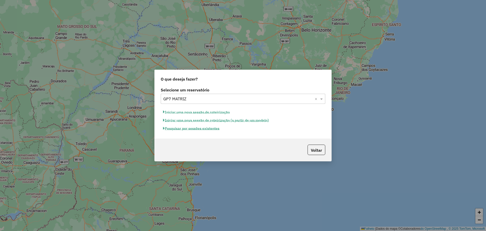
click at [203, 112] on font "Iniciar uma nova sessão de roteirização" at bounding box center [197, 112] width 65 height 5
click at [190, 111] on font "Iniciar uma nova sessão de roteirização" at bounding box center [197, 112] width 65 height 5
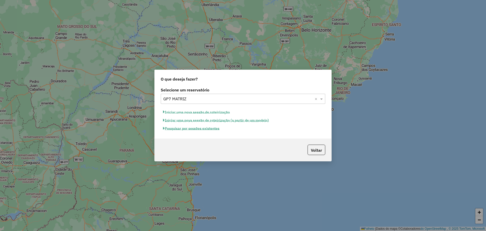
click at [190, 111] on font "Iniciar uma nova sessão de roteirização" at bounding box center [197, 112] width 65 height 5
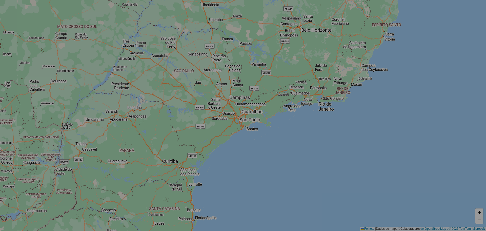
select select "*"
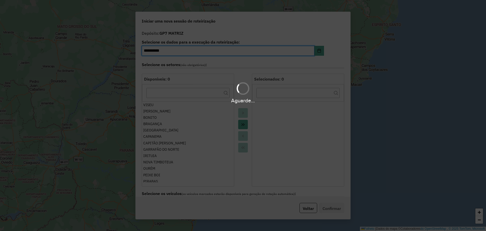
click at [266, 66] on div "Aguarde..." at bounding box center [243, 115] width 486 height 231
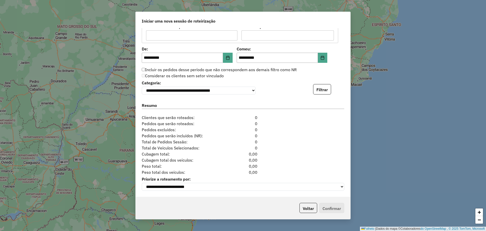
scroll to position [473, 0]
click at [316, 92] on button "Filtrar" at bounding box center [322, 89] width 18 height 10
click at [316, 88] on font "Filtrar" at bounding box center [321, 89] width 11 height 5
click at [326, 208] on p-footer "Voltar Confirmar" at bounding box center [320, 208] width 47 height 10
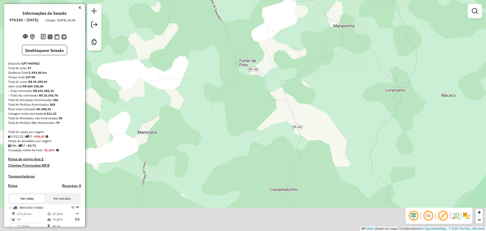
drag, startPoint x: 214, startPoint y: 56, endPoint x: 240, endPoint y: 26, distance: 40.0
click at [235, 16] on div "Janela de atendimento Grade de atendimento Capacidade Transportadoras Veículos …" at bounding box center [243, 115] width 486 height 231
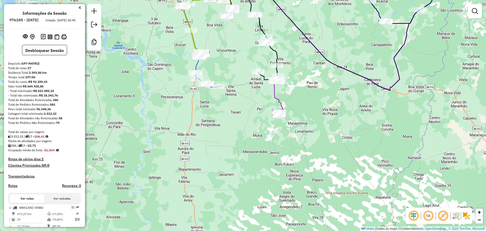
drag, startPoint x: 310, startPoint y: 177, endPoint x: 302, endPoint y: 157, distance: 21.7
click at [302, 157] on div "Janela de atendimento Grade de atendimento Capacidade Transportadoras Veículos …" at bounding box center [243, 115] width 486 height 231
click at [57, 52] on font "Desbloquear Sessão" at bounding box center [44, 50] width 38 height 5
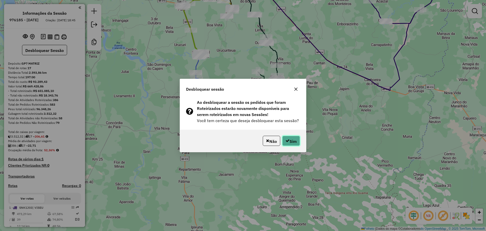
click at [292, 140] on font "Sim" at bounding box center [292, 140] width 7 height 5
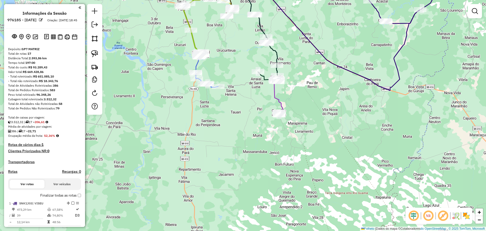
drag, startPoint x: 96, startPoint y: 54, endPoint x: 185, endPoint y: 114, distance: 106.6
click at [96, 54] on img at bounding box center [94, 53] width 7 height 7
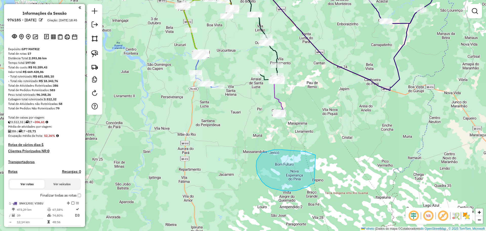
drag, startPoint x: 315, startPoint y: 156, endPoint x: 314, endPoint y: 183, distance: 27.6
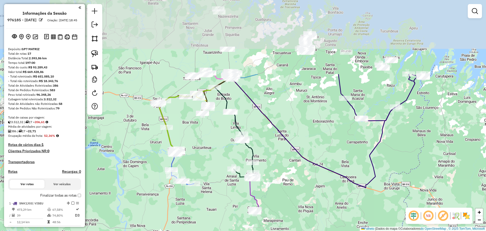
drag, startPoint x: 306, startPoint y: 106, endPoint x: 280, endPoint y: 204, distance: 101.1
click at [280, 204] on div "Janela de atendimento Grade de atendimento Capacidade Transportadoras Veículos …" at bounding box center [243, 115] width 486 height 231
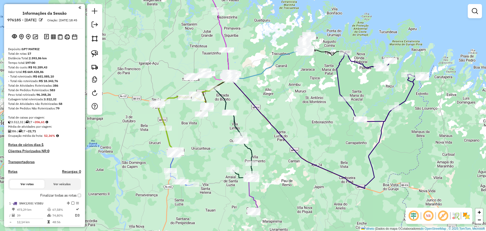
drag, startPoint x: 295, startPoint y: 132, endPoint x: 297, endPoint y: 151, distance: 19.5
click at [297, 151] on div "Janela de atendimento Grade de atendimento Capacidade Transportadoras Veículos …" at bounding box center [243, 115] width 486 height 231
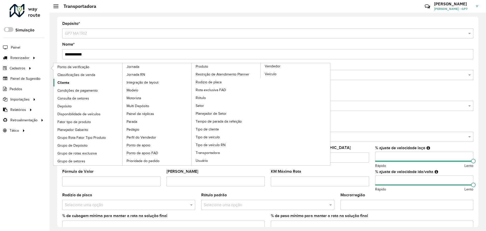
click at [62, 82] on font "Cliente" at bounding box center [63, 82] width 12 height 4
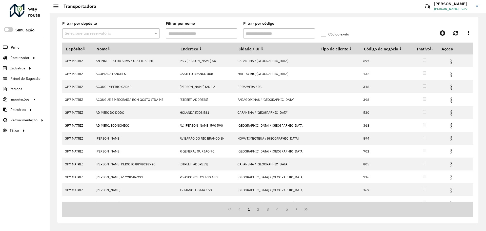
click at [260, 34] on input "Filtrar por código" at bounding box center [279, 33] width 72 height 10
type input "****"
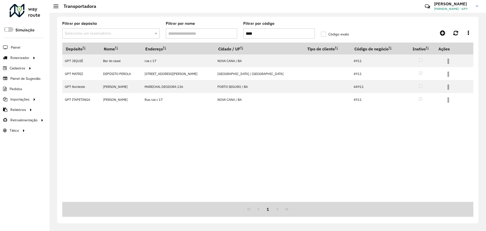
click at [323, 34] on label "Código exato" at bounding box center [335, 34] width 28 height 5
click at [0, 0] on div "Aguarde..." at bounding box center [0, 0] width 0 height 0
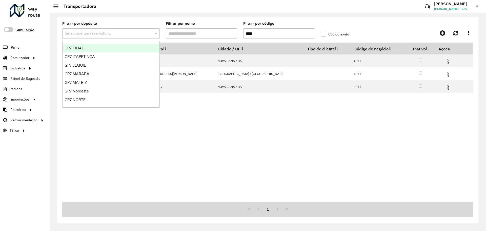
drag, startPoint x: 115, startPoint y: 35, endPoint x: 112, endPoint y: 47, distance: 12.3
click at [116, 35] on input "text" at bounding box center [106, 34] width 82 height 6
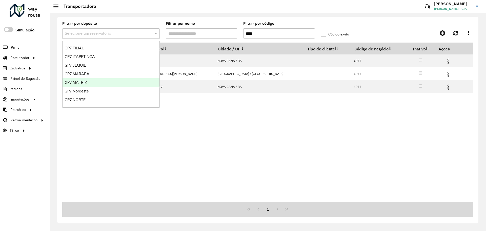
click at [94, 82] on div "GP7 MATRIZ" at bounding box center [110, 82] width 97 height 9
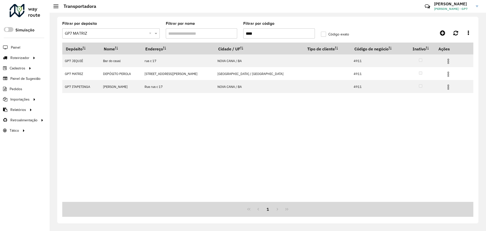
click at [266, 124] on div "Depósito Nome Endereço Cidade / UF Tipo de cliente Código de negócio Inativo Aç…" at bounding box center [267, 121] width 411 height 159
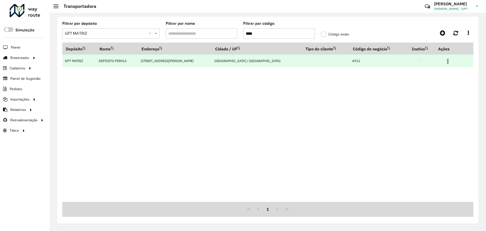
click at [444, 61] on img at bounding box center [447, 61] width 6 height 6
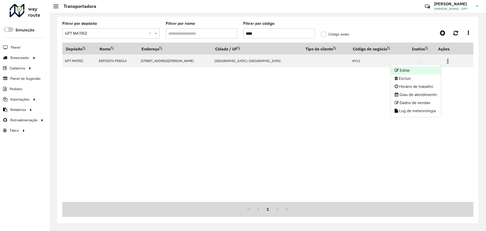
click at [424, 71] on li "Editar" at bounding box center [415, 70] width 50 height 8
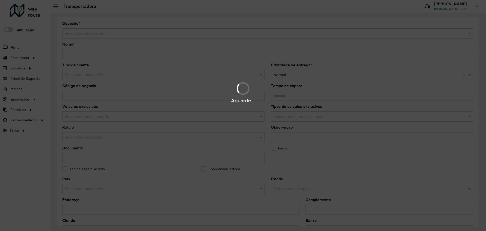
type input "**********"
type input "****"
type input "********"
type input "**********"
type input "********"
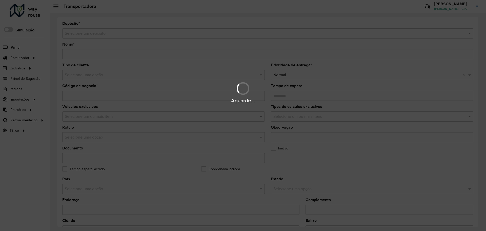
type input "*********"
type input "**********"
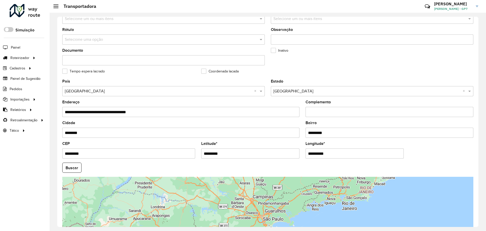
scroll to position [146, 0]
